Goal: Information Seeking & Learning: Learn about a topic

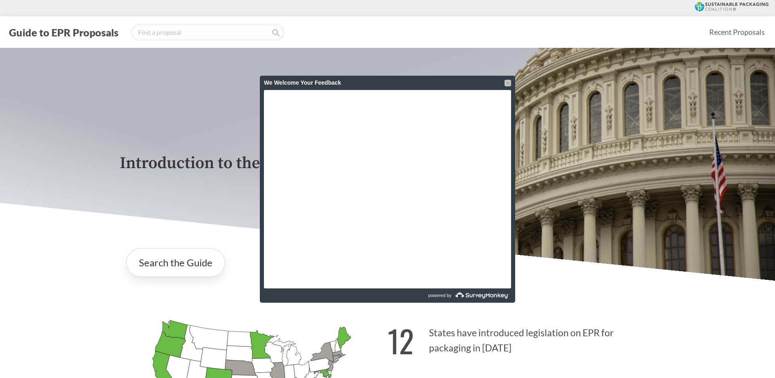
click at [507, 83] on div at bounding box center [508, 83] width 7 height 7
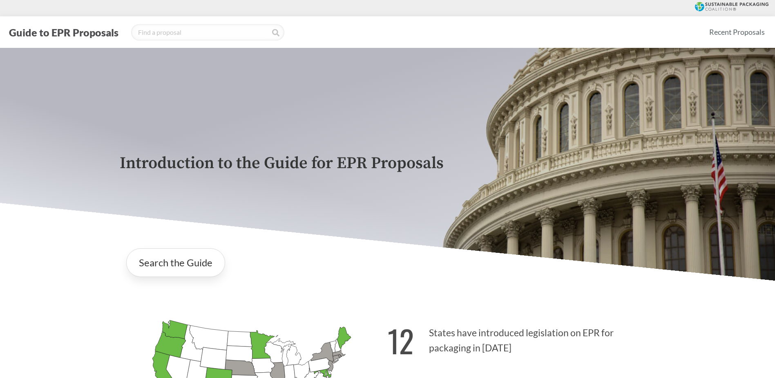
click at [719, 8] on icon at bounding box center [719, 9] width 27 height 3
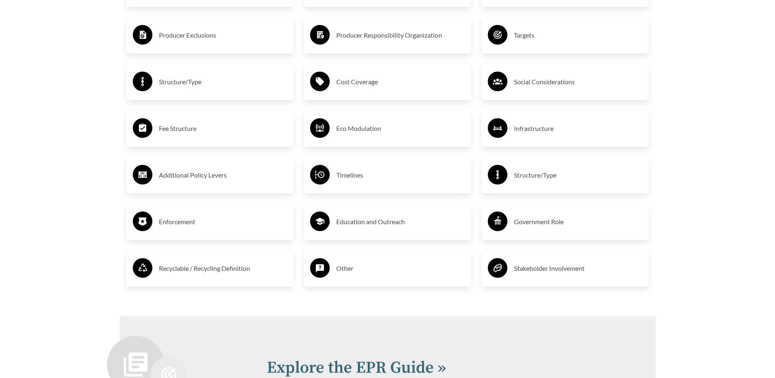
scroll to position [1717, 0]
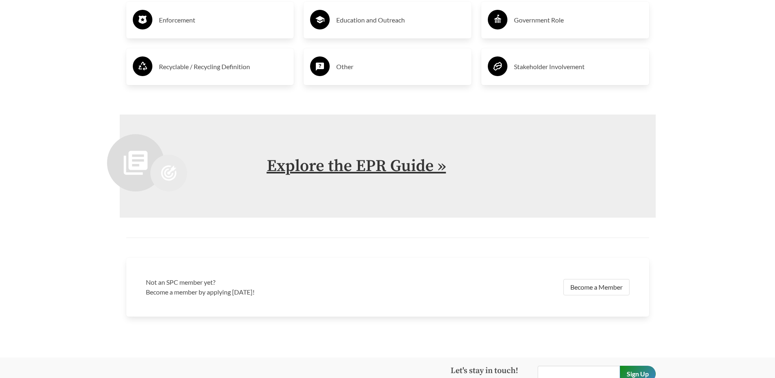
click at [402, 172] on link "Explore the EPR Guide »" at bounding box center [356, 166] width 179 height 20
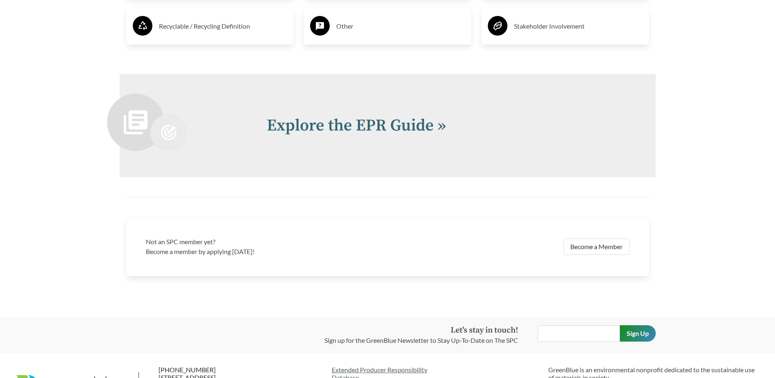
scroll to position [1798, 0]
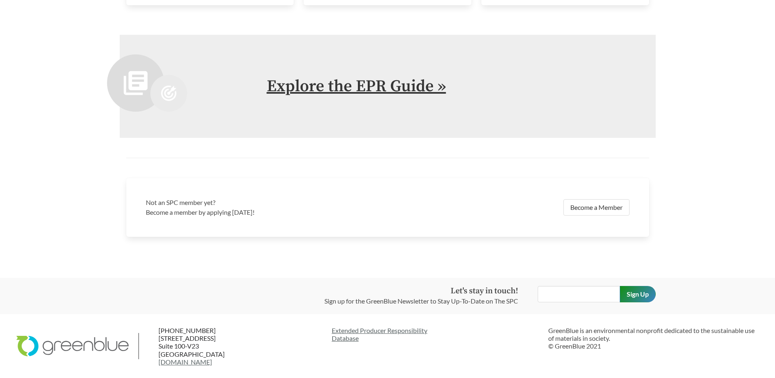
click at [409, 79] on link "Explore the EPR Guide »" at bounding box center [356, 86] width 179 height 20
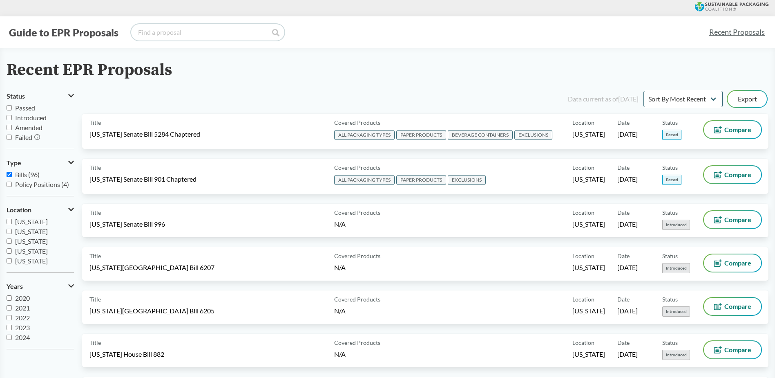
click at [224, 37] on input "search" at bounding box center [207, 32] width 153 height 16
type input "EPR"
click at [7, 107] on input "Passed" at bounding box center [9, 107] width 5 height 5
checkbox input "true"
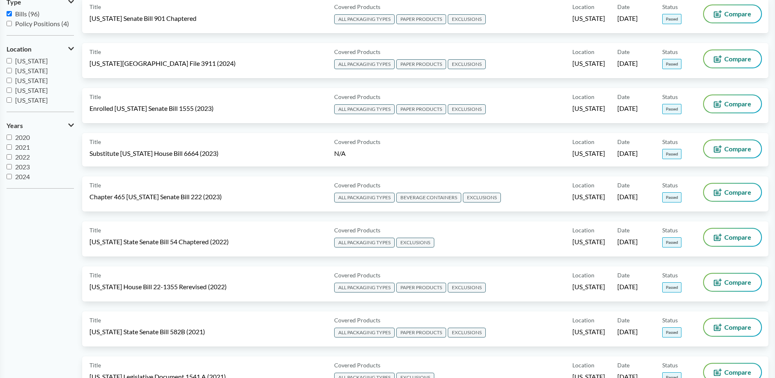
scroll to position [164, 0]
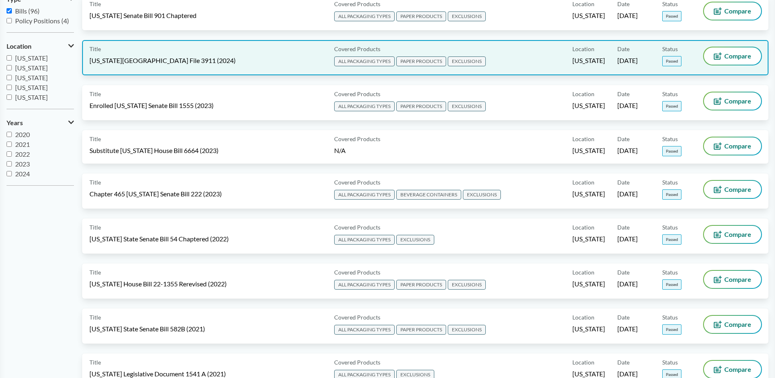
click at [149, 58] on span "[US_STATE][GEOGRAPHIC_DATA] File 3911 (2024)" at bounding box center [163, 60] width 146 height 9
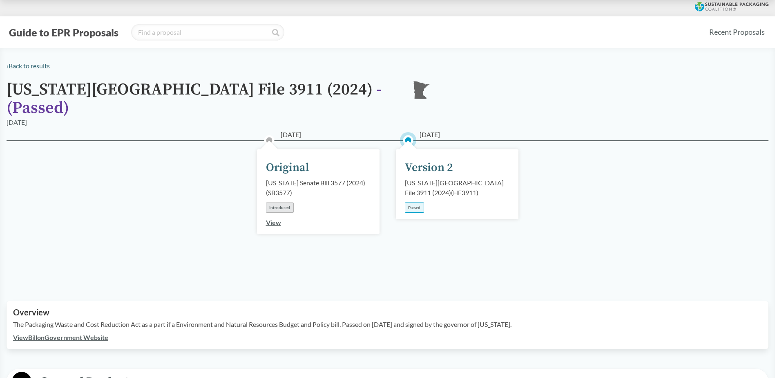
click at [482, 192] on div "[DATE] Version 2 [US_STATE][GEOGRAPHIC_DATA] File 3911 (2024) ( HF3911 ) Passed" at bounding box center [457, 184] width 123 height 70
click at [421, 159] on div "Version 2" at bounding box center [429, 167] width 48 height 17
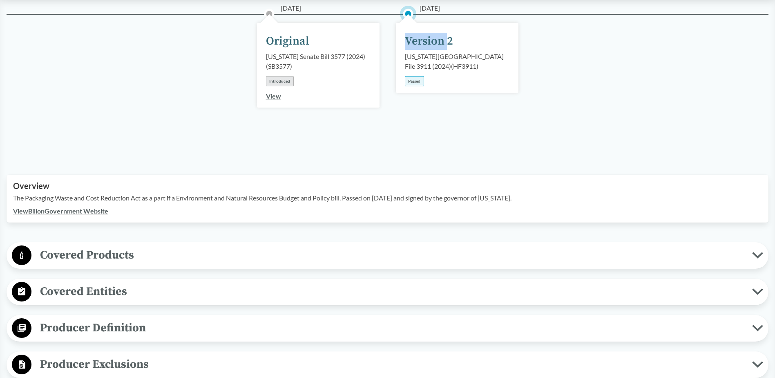
scroll to position [164, 0]
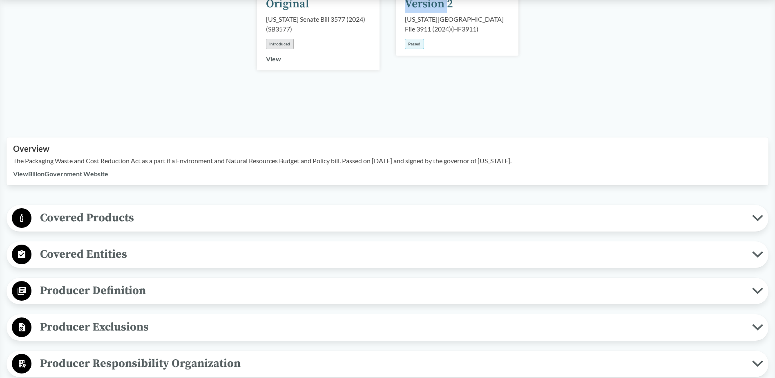
click at [414, 208] on span "Covered Products" at bounding box center [391, 217] width 721 height 18
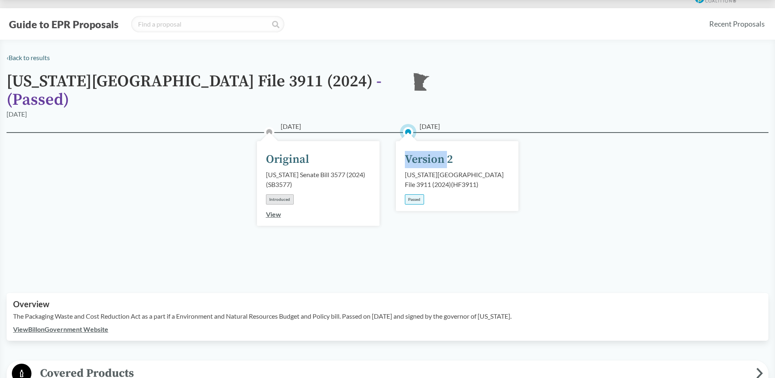
scroll to position [0, 0]
